Goal: Task Accomplishment & Management: Manage account settings

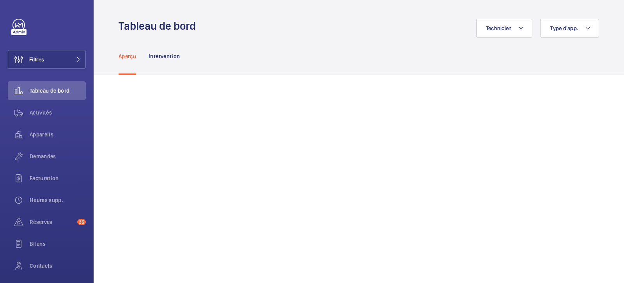
scroll to position [26, 0]
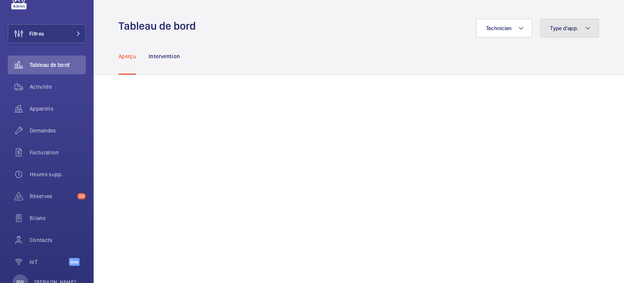
click at [564, 25] on span "Type d'app." at bounding box center [564, 28] width 28 height 6
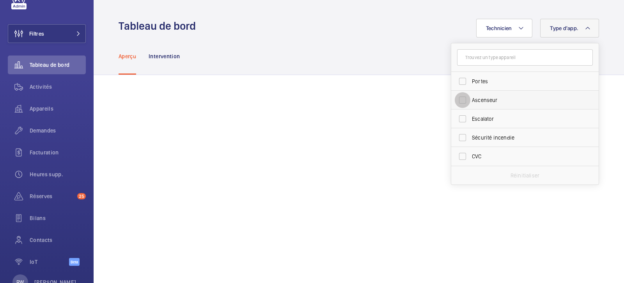
click at [460, 103] on input "Ascenseur" at bounding box center [463, 100] width 16 height 16
checkbox input "false"
click at [377, 50] on div "Aperçu Intervention" at bounding box center [359, 55] width 481 height 37
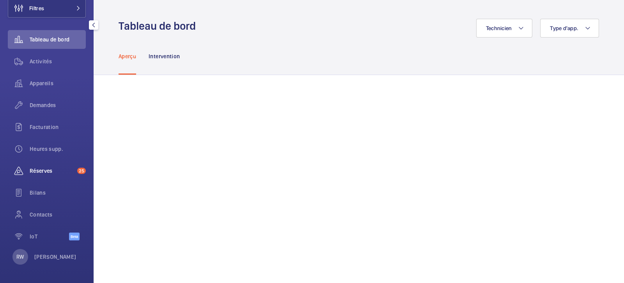
scroll to position [51, 0]
click at [46, 104] on span "Demandes" at bounding box center [58, 105] width 56 height 8
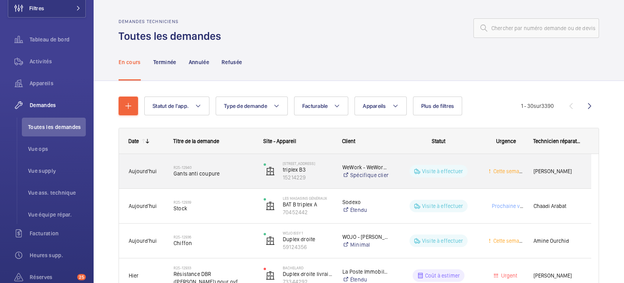
click at [193, 173] on span "Gants anti coupure" at bounding box center [214, 173] width 80 height 8
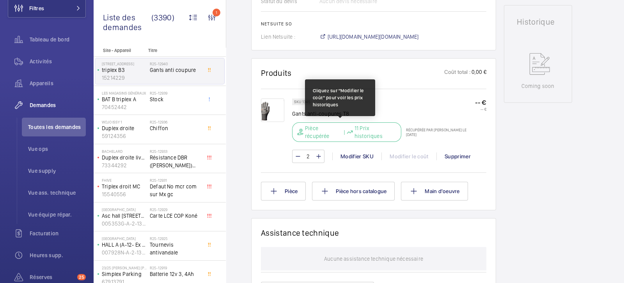
scroll to position [377, 0]
click at [355, 137] on p "11 Prix historiques" at bounding box center [376, 132] width 42 height 16
click at [365, 130] on p "11 Prix historiques" at bounding box center [376, 132] width 42 height 16
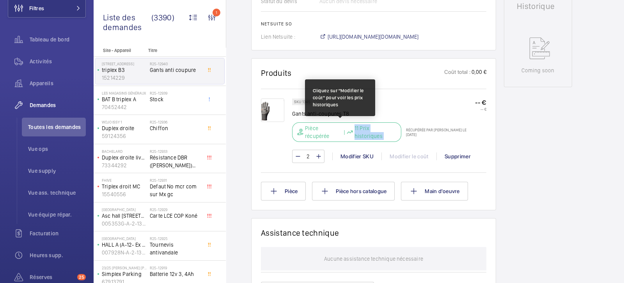
click at [365, 130] on p "11 Prix historiques" at bounding box center [376, 132] width 42 height 16
click at [368, 134] on p "11 Prix historiques" at bounding box center [376, 132] width 42 height 16
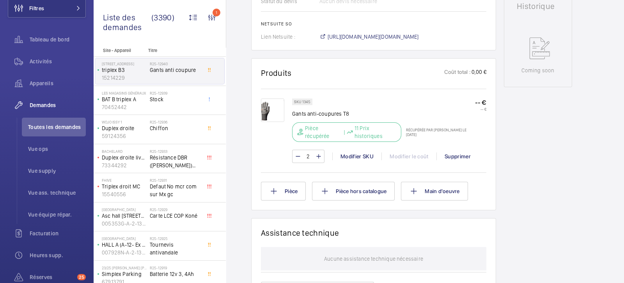
click at [405, 153] on div "2 Modifier SKU Modifier le coût Supprimer" at bounding box center [389, 155] width 194 height 13
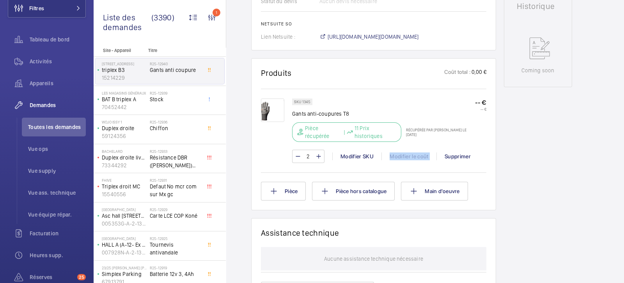
click at [405, 153] on div "2 Modifier SKU Modifier le coût Supprimer" at bounding box center [389, 155] width 194 height 13
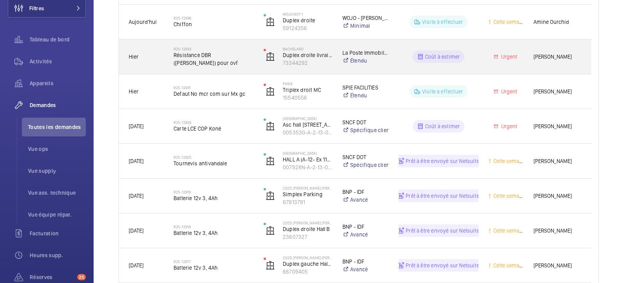
scroll to position [218, 0]
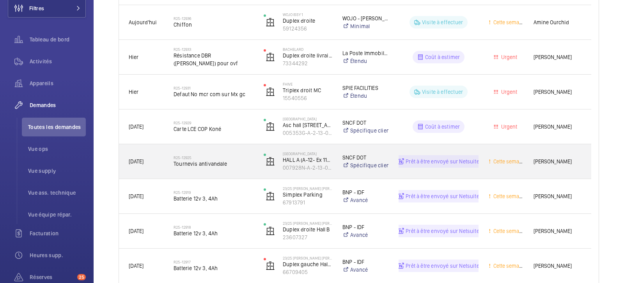
click at [185, 160] on span "Tournevis antivandale" at bounding box center [214, 164] width 80 height 8
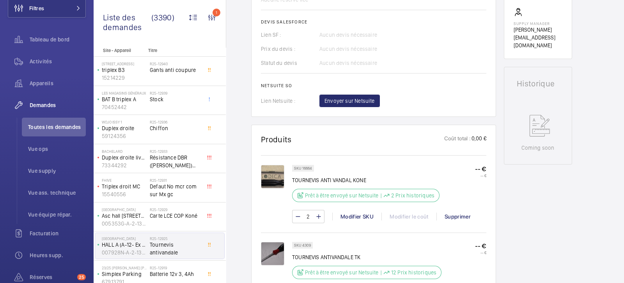
scroll to position [322, 0]
click at [416, 219] on div "2 Modifier SKU Modifier le coût Supprimer" at bounding box center [389, 217] width 194 height 13
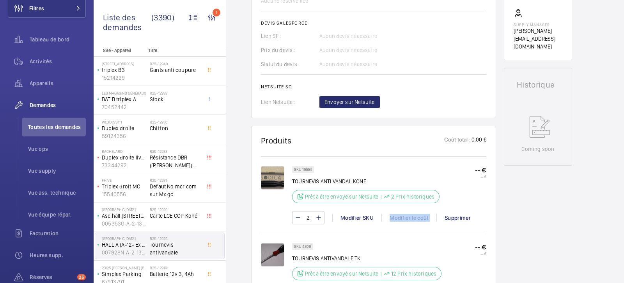
click at [416, 219] on div "2 Modifier SKU Modifier le coût Supprimer" at bounding box center [389, 217] width 194 height 13
click at [410, 215] on div "2 Modifier SKU Modifier le coût Supprimer" at bounding box center [389, 217] width 194 height 13
click at [411, 177] on p "TOURNEVIS ANTI VANDAL KONE" at bounding box center [366, 181] width 148 height 8
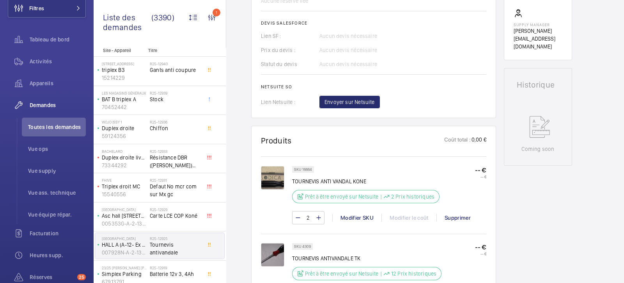
click at [406, 217] on div "2 Modifier SKU Modifier le coût Supprimer" at bounding box center [389, 217] width 194 height 13
drag, startPoint x: 406, startPoint y: 217, endPoint x: 374, endPoint y: 175, distance: 52.1
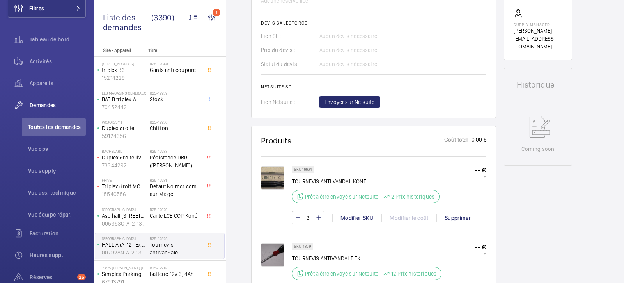
click at [374, 175] on div "SKU 16664 TOURNEVIS ANTI VANDAL KONE Prêt à être envoyé sur Netsuite | 2 Prix h…" at bounding box center [366, 187] width 148 height 42
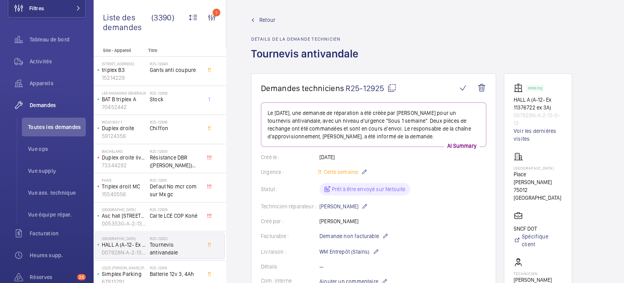
scroll to position [0, 0]
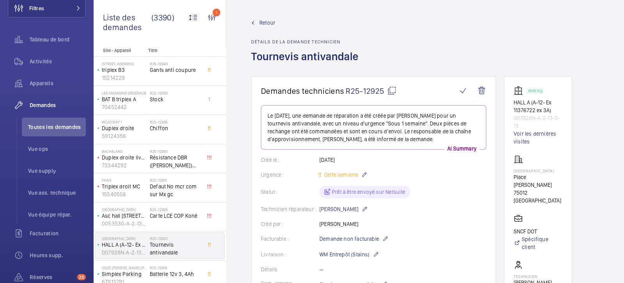
click at [254, 20] on link "Retour" at bounding box center [307, 23] width 112 height 8
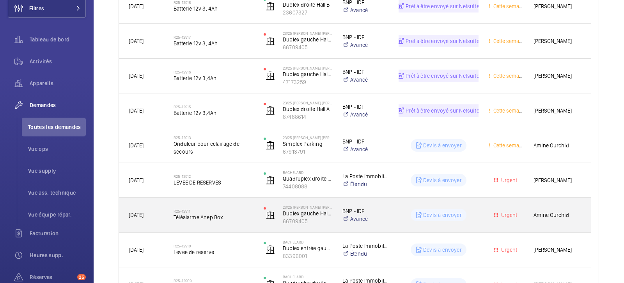
scroll to position [441, 0]
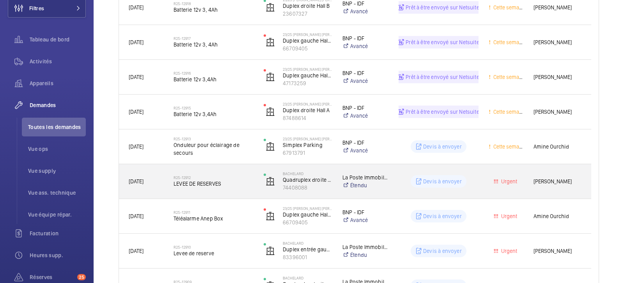
click at [184, 173] on div "R25-12912 LEVEE DE RESERVES" at bounding box center [214, 181] width 80 height 23
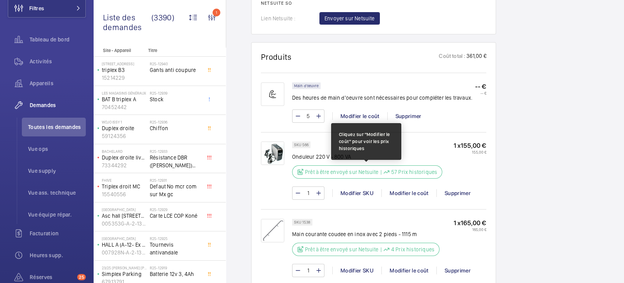
scroll to position [582, 0]
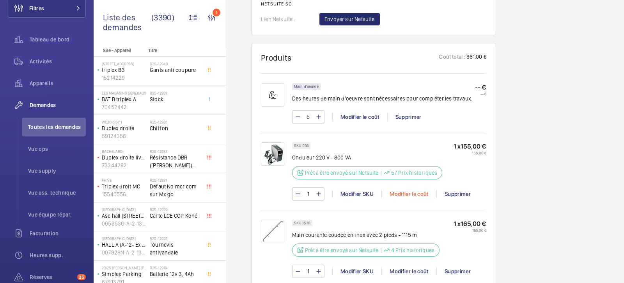
click at [410, 194] on div "Modifier le coût" at bounding box center [409, 194] width 55 height 8
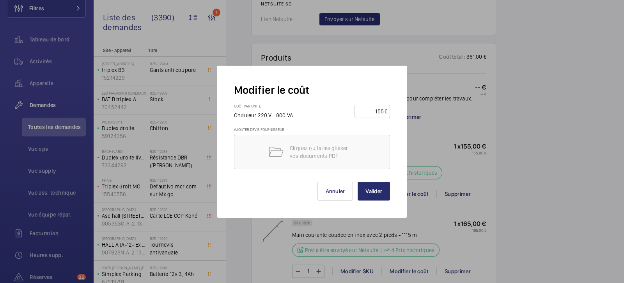
click at [425, 96] on div at bounding box center [312, 141] width 624 height 283
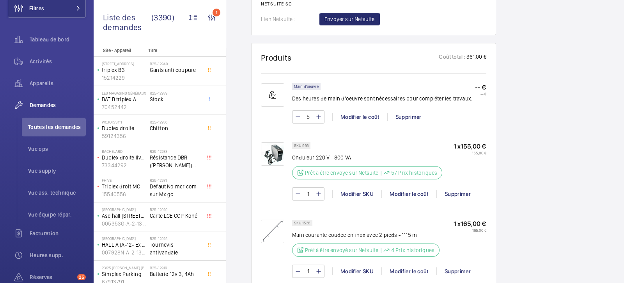
scroll to position [690, 0]
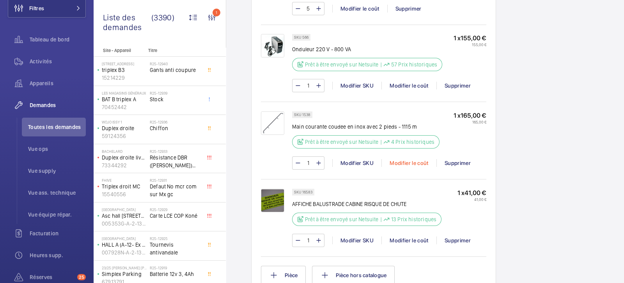
click at [400, 164] on div "Modifier le coût" at bounding box center [409, 163] width 55 height 8
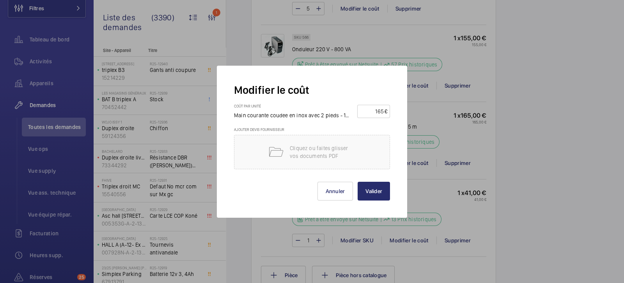
click at [429, 142] on div at bounding box center [312, 141] width 624 height 283
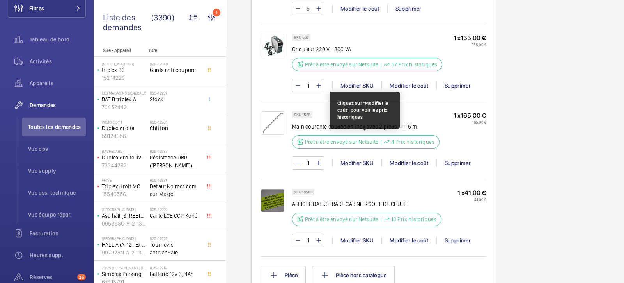
click at [413, 142] on p "4 Prix historiques" at bounding box center [412, 142] width 43 height 8
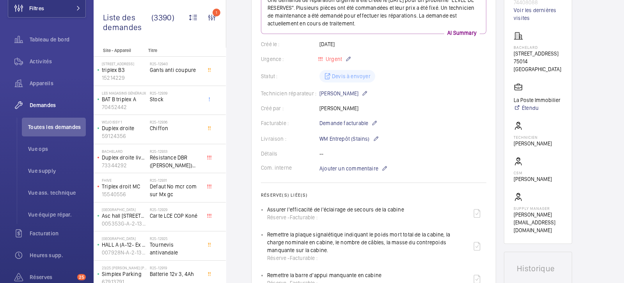
scroll to position [115, 0]
